Goal: Transaction & Acquisition: Purchase product/service

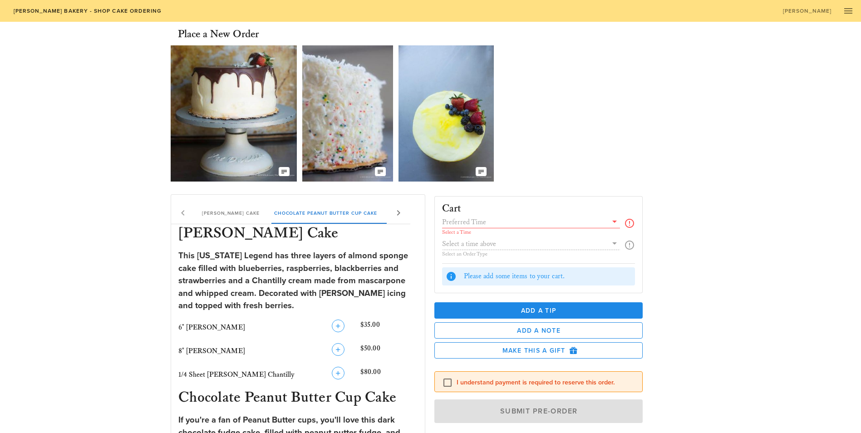
click at [460, 223] on input "text" at bounding box center [525, 222] width 166 height 12
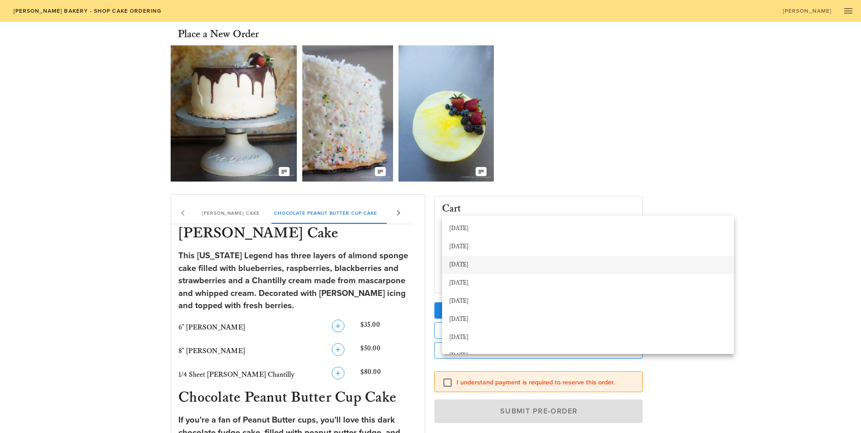
click at [506, 263] on div "[DATE]" at bounding box center [587, 264] width 277 height 7
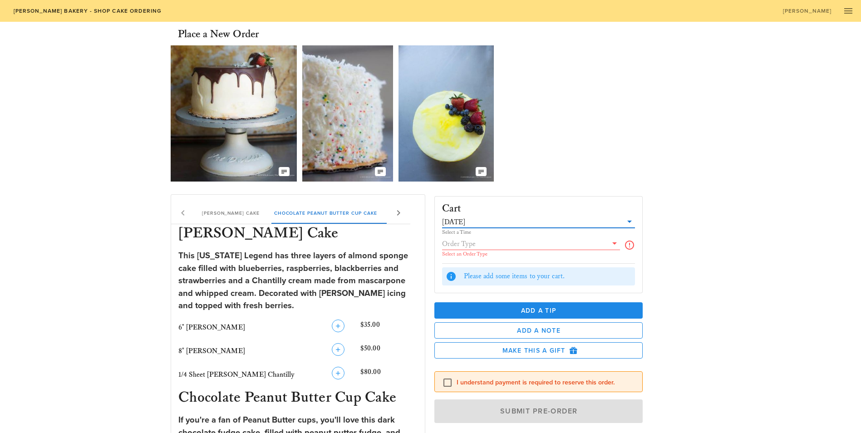
click at [489, 242] on input "text" at bounding box center [525, 244] width 166 height 12
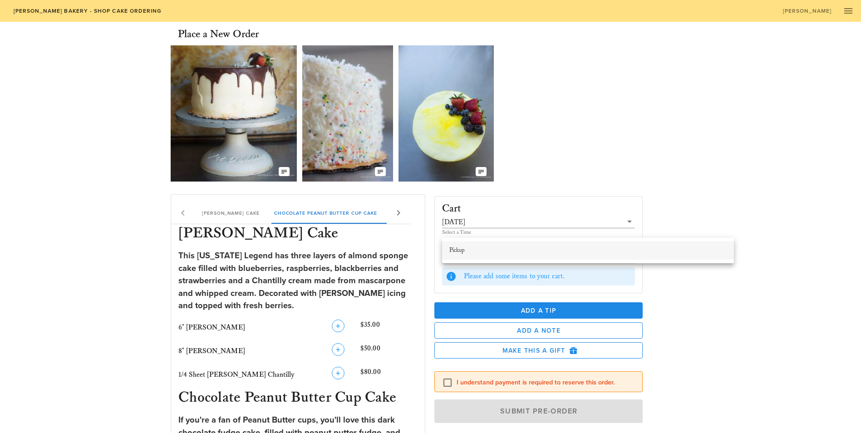
click at [483, 250] on div "Pickup" at bounding box center [587, 250] width 277 height 7
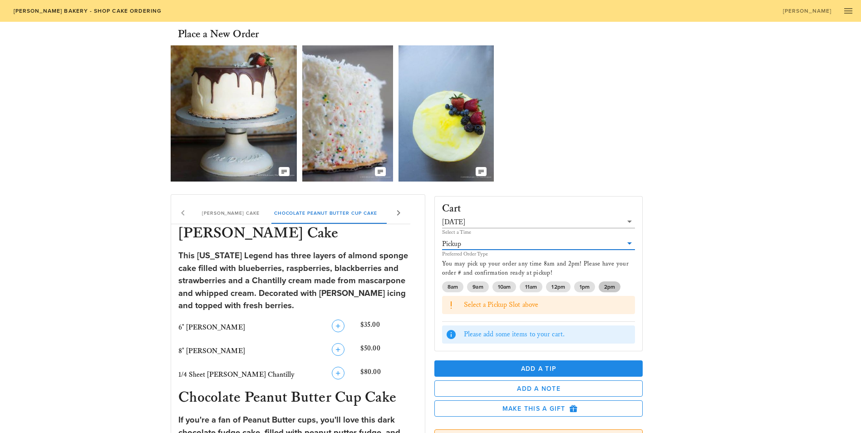
click at [609, 281] on span "2pm" at bounding box center [609, 286] width 11 height 11
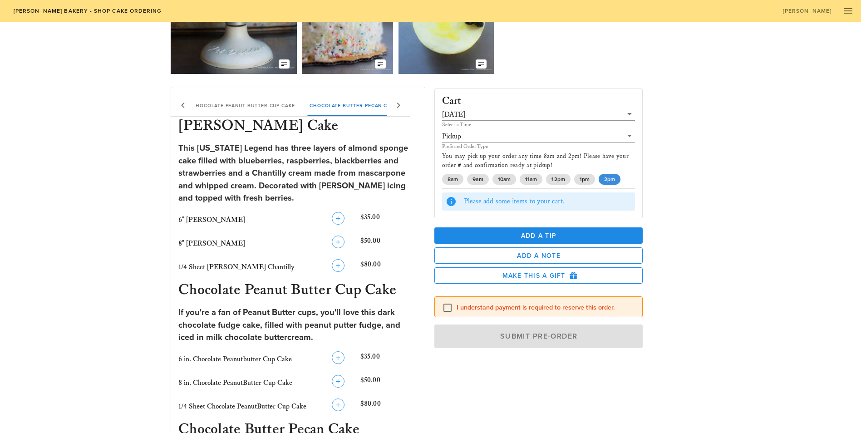
scroll to position [91, 0]
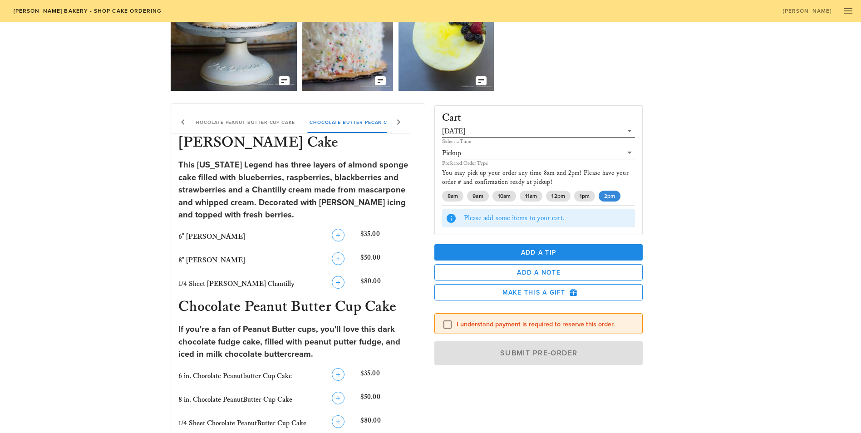
click at [463, 131] on div "[DATE]" at bounding box center [453, 132] width 23 height 8
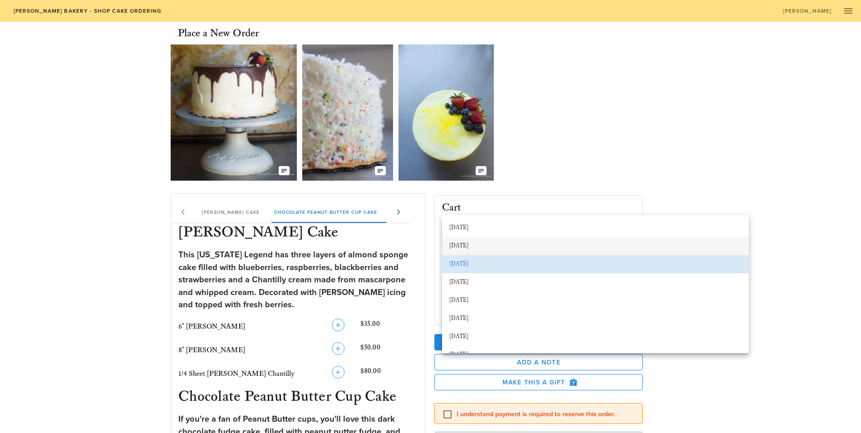
scroll to position [0, 0]
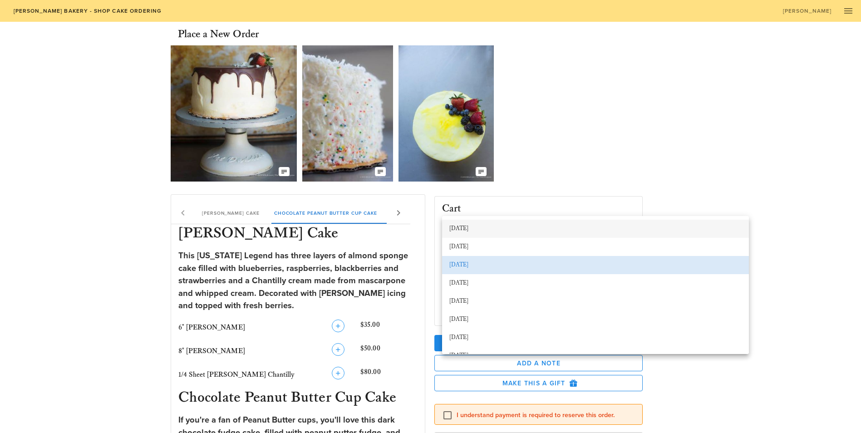
click at [496, 223] on div "[DATE]" at bounding box center [595, 228] width 292 height 15
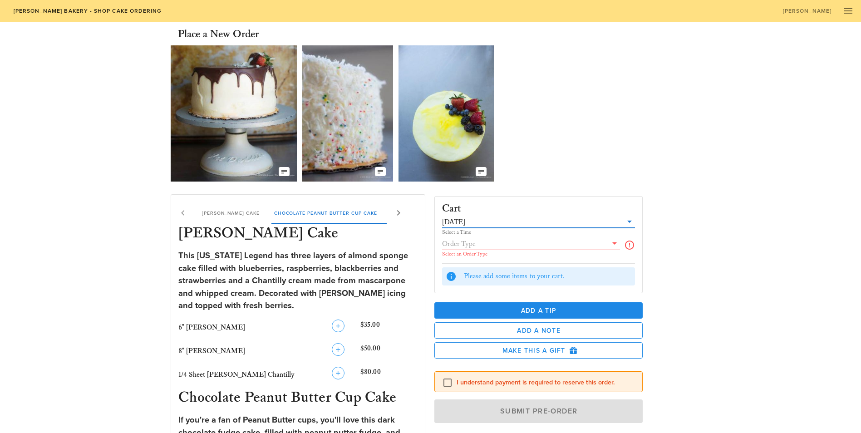
click at [490, 240] on input "text" at bounding box center [525, 244] width 166 height 12
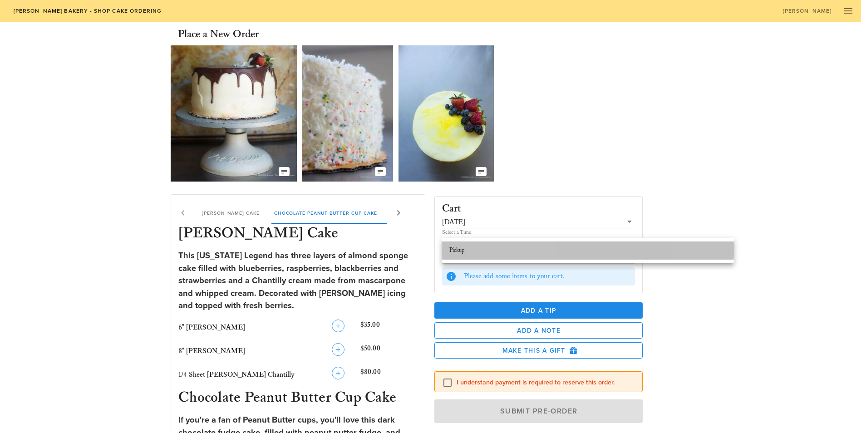
click at [485, 250] on div "Pickup" at bounding box center [587, 250] width 277 height 7
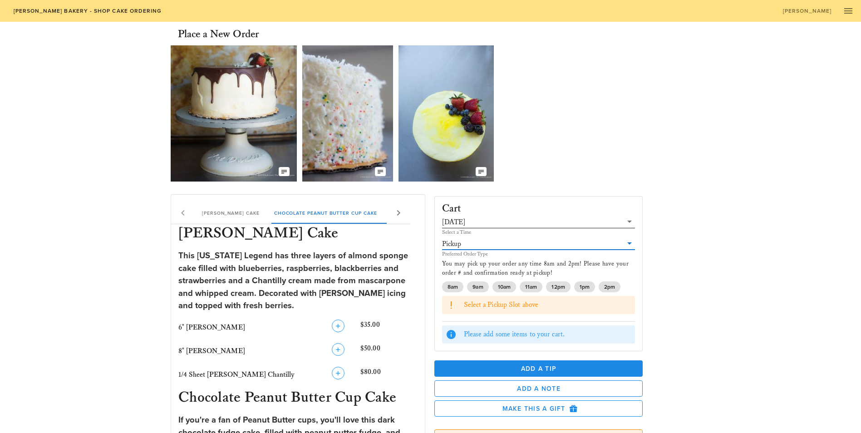
click at [465, 223] on div "[DATE]" at bounding box center [453, 222] width 23 height 8
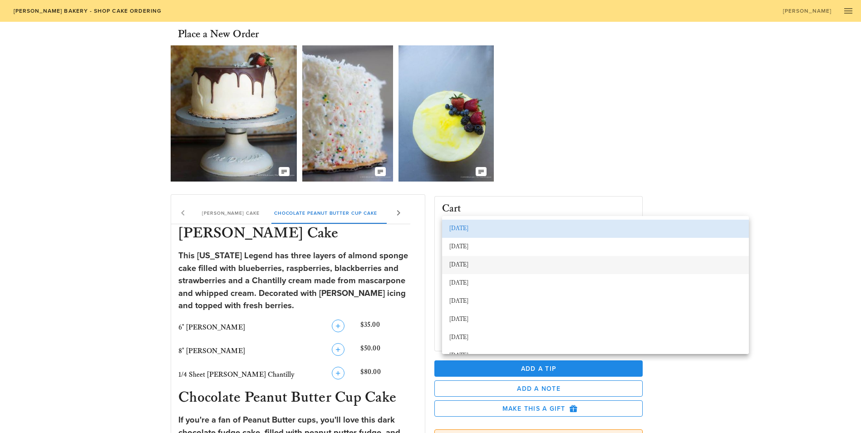
click at [471, 265] on div "[DATE]" at bounding box center [595, 264] width 292 height 7
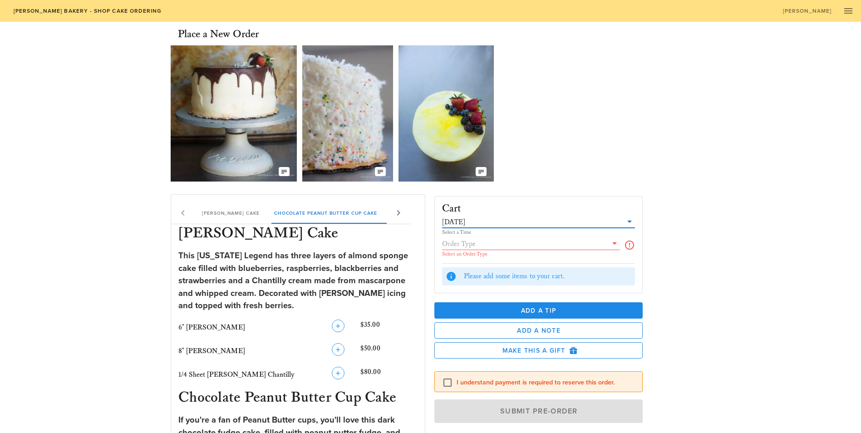
click at [489, 247] on input "text" at bounding box center [525, 244] width 166 height 12
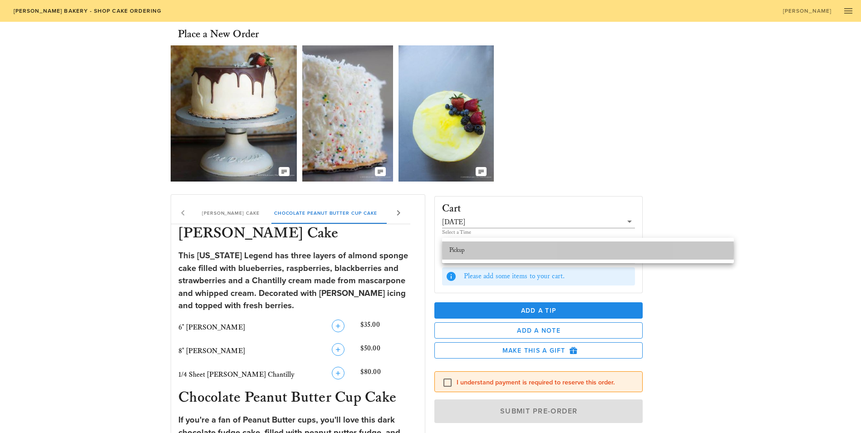
click at [489, 247] on div "Pickup" at bounding box center [587, 250] width 277 height 7
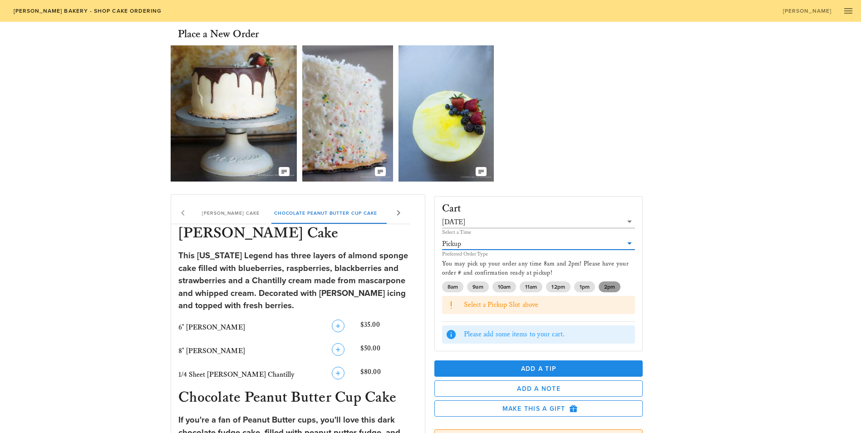
click at [614, 281] on span "2pm" at bounding box center [609, 286] width 11 height 11
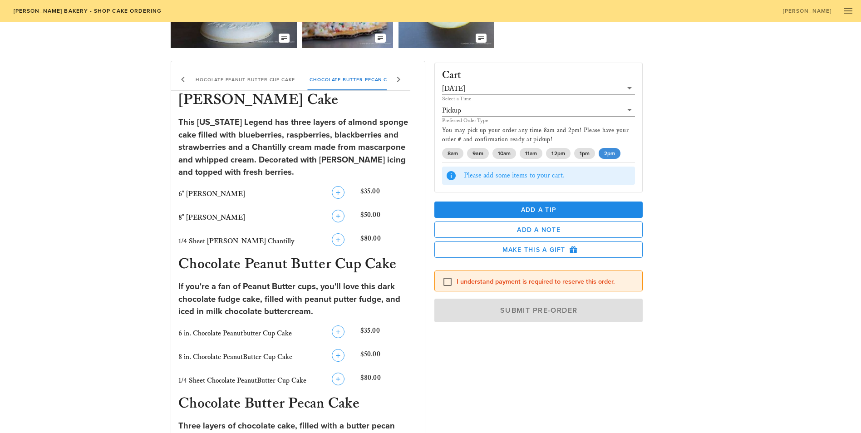
scroll to position [136, 0]
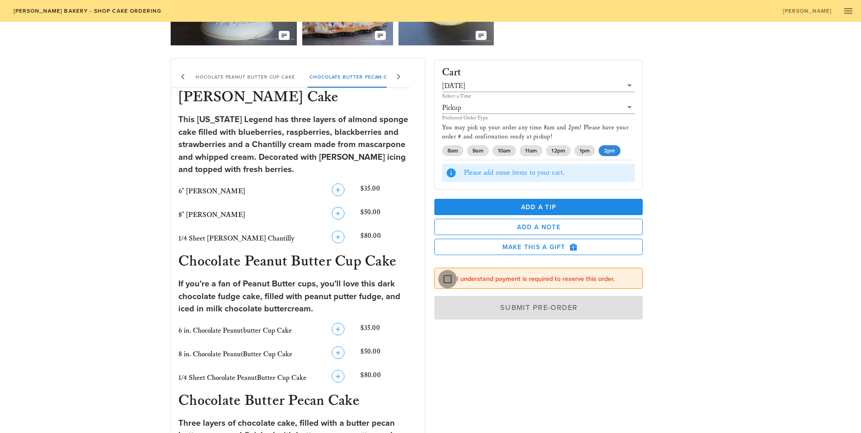
click at [450, 271] on div at bounding box center [447, 278] width 15 height 15
checkbox input "true"
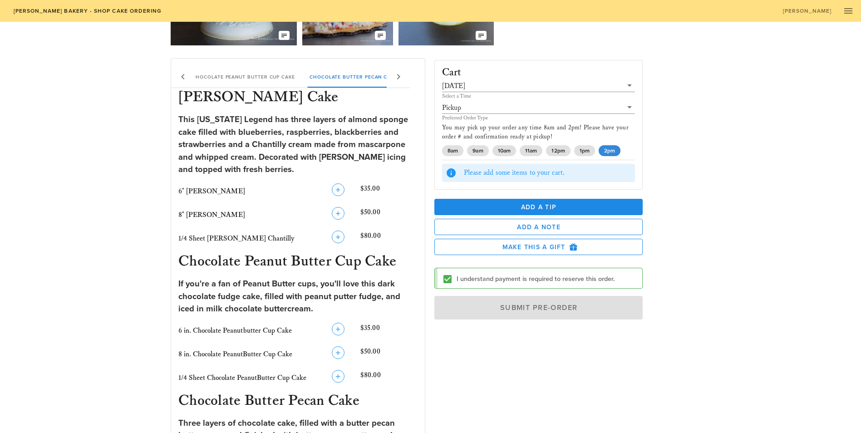
click at [404, 77] on div "Lemon Chantilly Cake" at bounding box center [443, 77] width 78 height 22
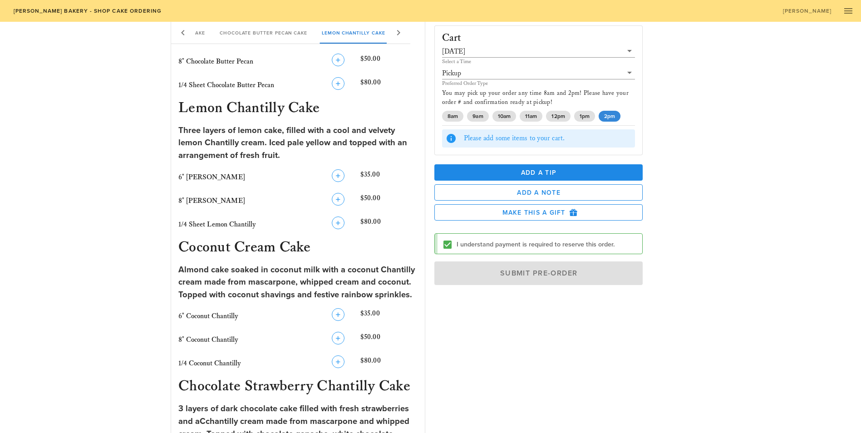
scroll to position [569, 0]
click at [333, 170] on icon "button" at bounding box center [338, 175] width 11 height 11
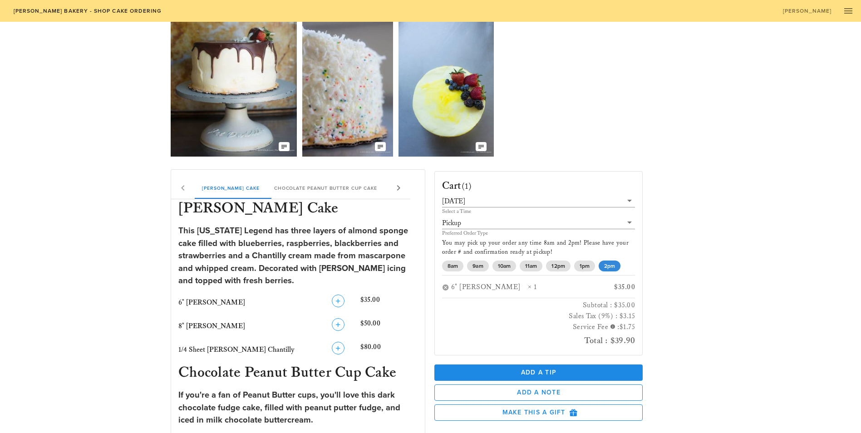
scroll to position [0, 0]
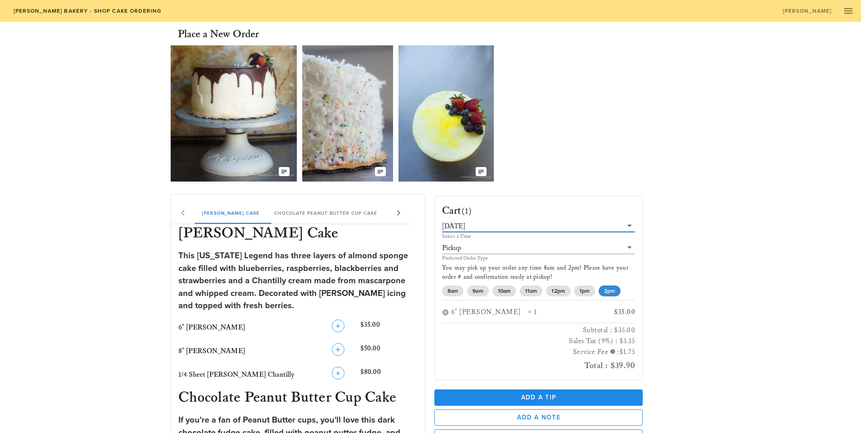
click at [623, 223] on input "text" at bounding box center [545, 226] width 156 height 12
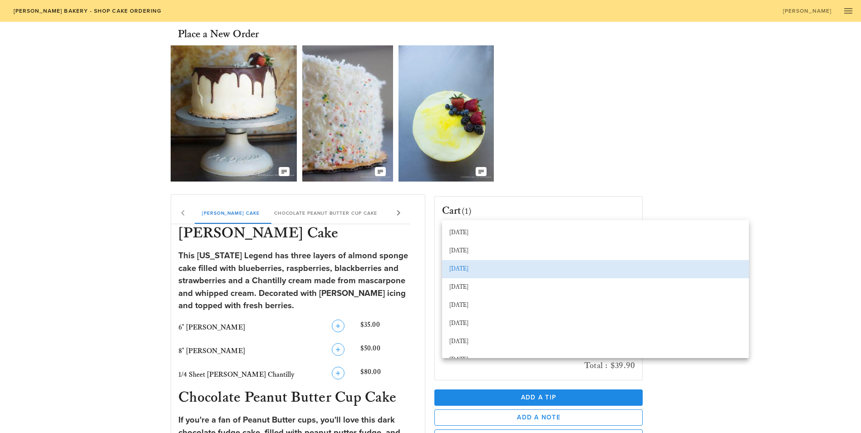
click at [629, 144] on div "Our Delicious Chocolate Strawberry Chantilly Cake The Coconut Cream of your Dre…" at bounding box center [431, 113] width 520 height 143
